Goal: Information Seeking & Learning: Learn about a topic

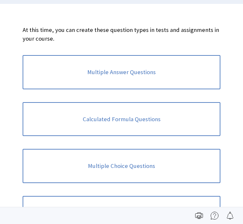
click at [95, 70] on link "Multiple Answer Questions" at bounding box center [122, 72] width 198 height 34
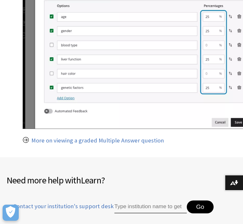
scroll to position [1033, 0]
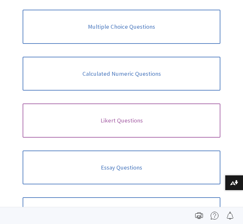
scroll to position [323, 0]
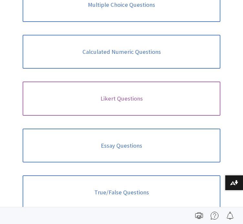
click at [145, 103] on link "Likert Questions" at bounding box center [122, 99] width 198 height 34
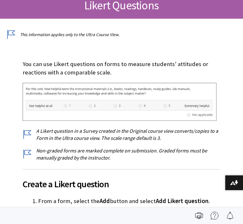
scroll to position [194, 0]
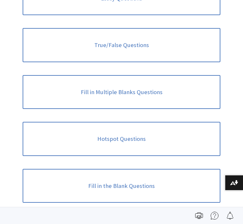
scroll to position [471, 0]
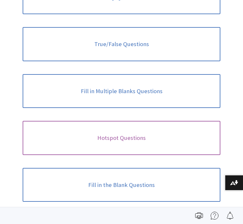
click at [134, 144] on link "Hotspot Questions" at bounding box center [122, 138] width 198 height 34
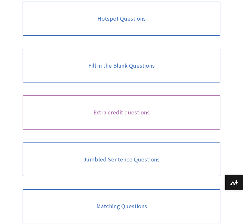
scroll to position [665, 0]
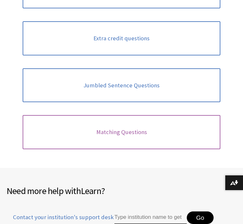
click at [131, 121] on link "Matching Questions" at bounding box center [122, 132] width 198 height 34
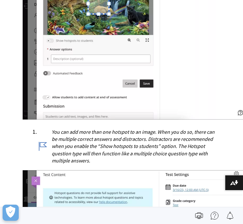
scroll to position [1388, 0]
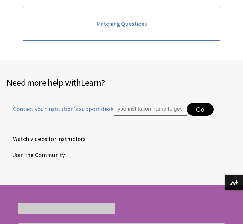
scroll to position [665, 0]
